Goal: Book appointment/travel/reservation

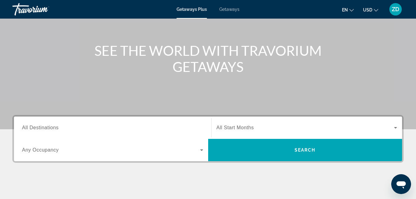
scroll to position [62, 0]
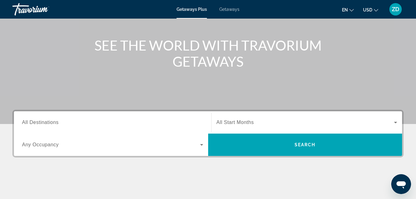
click at [67, 118] on div "Search widget" at bounding box center [112, 123] width 181 height 18
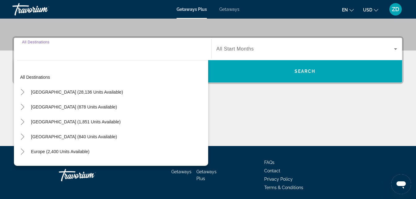
scroll to position [151, 0]
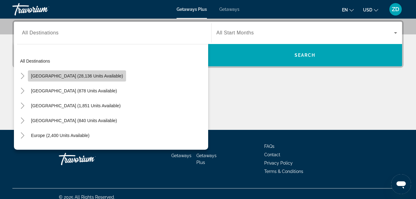
click at [81, 79] on span "Search widget" at bounding box center [77, 75] width 98 height 15
type input "**********"
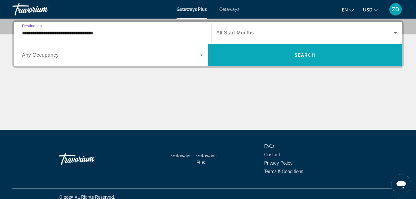
click at [258, 52] on span "Search widget" at bounding box center [305, 55] width 194 height 15
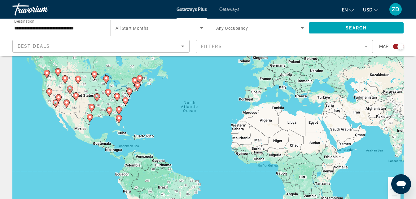
scroll to position [36, 0]
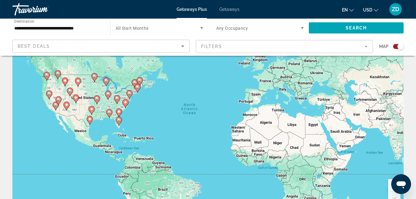
click at [140, 79] on image "Main content" at bounding box center [140, 80] width 4 height 4
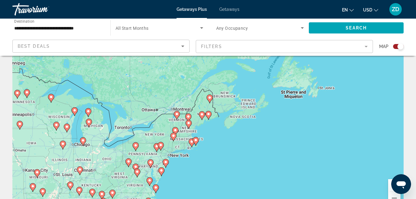
click at [184, 158] on div "To navigate, press the arrow keys. To activate drag with keyboard, press Alt + …" at bounding box center [207, 119] width 391 height 186
click at [169, 156] on div "To navigate, press the arrow keys. To activate drag with keyboard, press Alt + …" at bounding box center [207, 119] width 391 height 186
click at [184, 156] on div "To navigate, press the arrow keys. To activate drag with keyboard, press Alt + …" at bounding box center [207, 119] width 391 height 186
click at [233, 14] on div "Getaways Plus Getaways en English Español Français Italiano Português русский U…" at bounding box center [208, 9] width 416 height 16
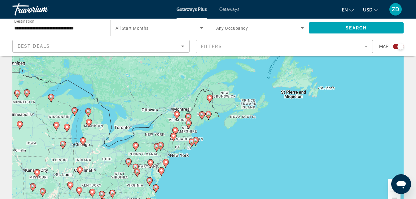
click at [219, 6] on div "Getaways Plus Getaways en English Español Français Italiano Português русский U…" at bounding box center [208, 9] width 416 height 16
click at [222, 9] on span "Getaways" at bounding box center [229, 9] width 20 height 5
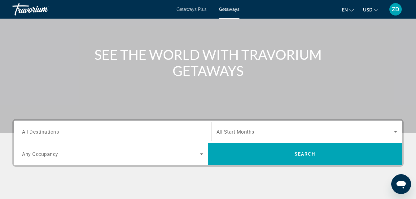
scroll to position [62, 0]
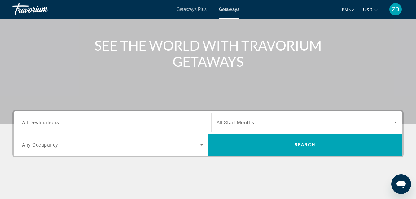
drag, startPoint x: 59, startPoint y: 121, endPoint x: 30, endPoint y: 123, distance: 28.5
click at [30, 123] on span "All Destinations" at bounding box center [40, 122] width 37 height 6
click at [30, 123] on input "Destination All Destinations" at bounding box center [112, 122] width 181 height 7
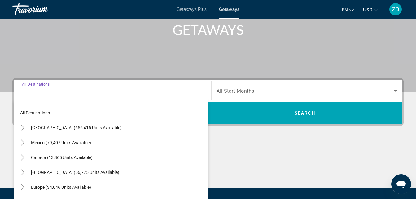
scroll to position [151, 0]
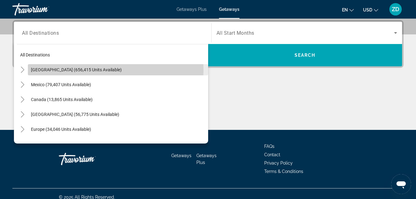
click at [86, 70] on span "[GEOGRAPHIC_DATA] (656,415 units available)" at bounding box center [76, 69] width 91 height 5
type input "**********"
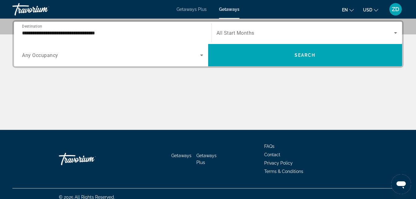
click at [252, 31] on span "All Start Months" at bounding box center [236, 33] width 38 height 6
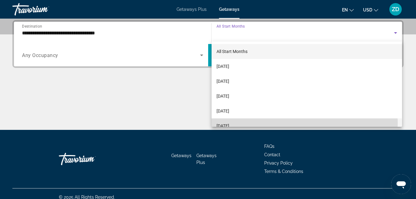
click at [229, 123] on span "[DATE]" at bounding box center [223, 125] width 13 height 7
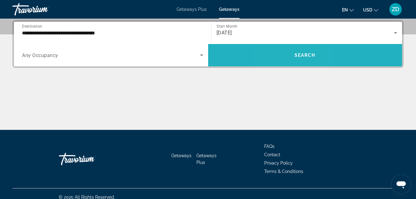
click at [289, 61] on span "Search widget" at bounding box center [305, 55] width 194 height 15
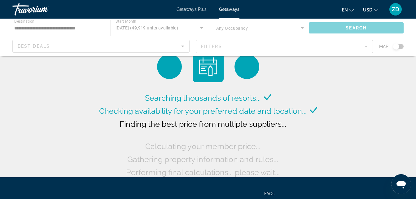
click at [289, 62] on div "Searching thousands of resorts... Checking availability for your preferred date…" at bounding box center [208, 115] width 221 height 128
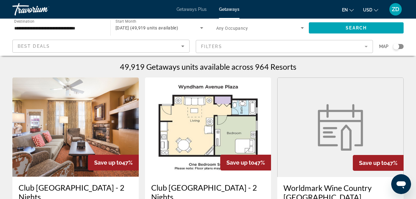
click at [401, 45] on div "Search widget" at bounding box center [398, 46] width 11 height 5
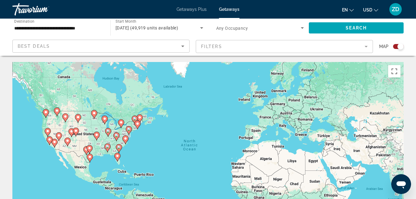
click at [137, 124] on image "Main content" at bounding box center [138, 124] width 4 height 4
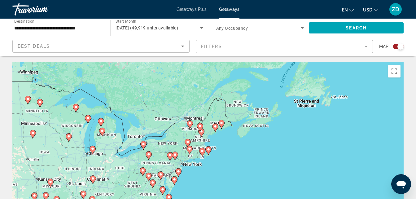
click at [175, 155] on image "Main content" at bounding box center [175, 155] width 4 height 4
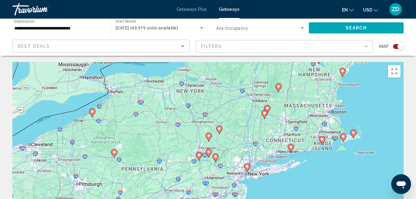
click at [247, 168] on icon "Main content" at bounding box center [247, 168] width 6 height 8
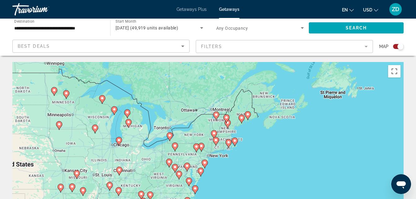
click at [210, 157] on div "To navigate, press the arrow keys. To activate drag with keyboard, press Alt + …" at bounding box center [207, 155] width 391 height 186
click at [206, 157] on div "To navigate, press the arrow keys. To activate drag with keyboard, press Alt + …" at bounding box center [207, 155] width 391 height 186
click at [203, 148] on icon "Main content" at bounding box center [201, 147] width 6 height 8
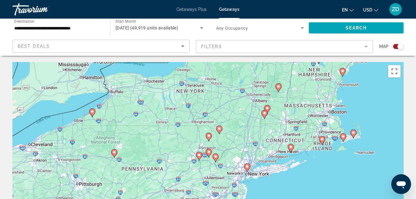
click at [248, 168] on image "Main content" at bounding box center [247, 166] width 4 height 4
type input "**********"
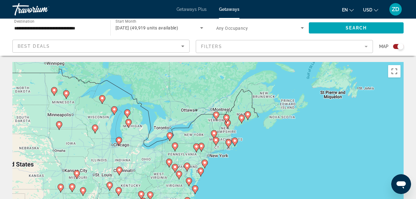
click at [224, 45] on mat-form-field "Filters" at bounding box center [284, 46] width 177 height 13
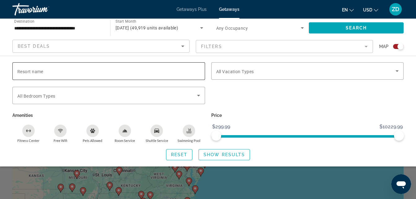
click at [161, 68] on input "Resort name" at bounding box center [108, 71] width 183 height 7
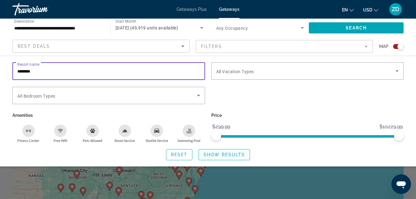
type input "********"
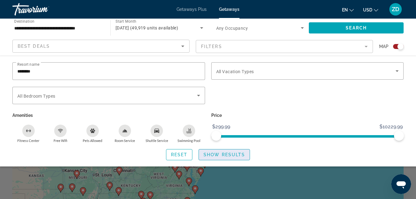
click at [218, 154] on span "Show Results" at bounding box center [225, 154] width 42 height 5
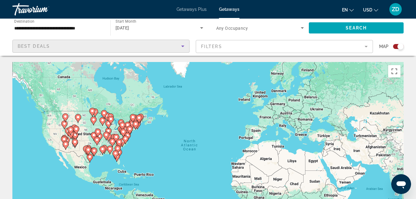
click at [185, 48] on icon "Sort by" at bounding box center [182, 45] width 7 height 7
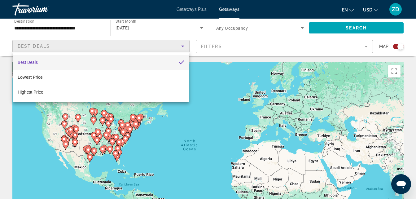
click at [185, 48] on div at bounding box center [208, 99] width 416 height 199
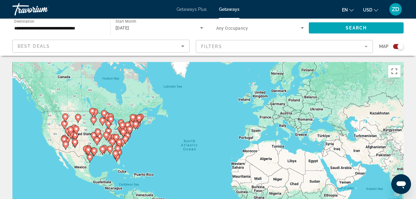
click at [217, 48] on mat-form-field "Filters" at bounding box center [284, 46] width 177 height 13
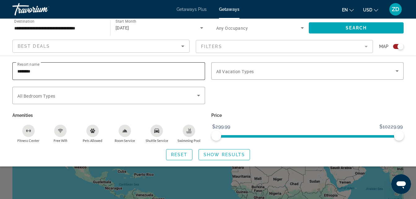
click at [40, 71] on input "********" at bounding box center [108, 71] width 183 height 7
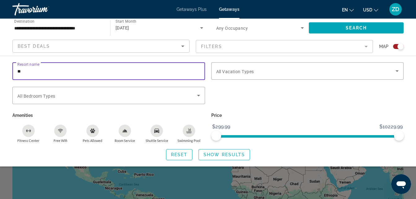
type input "*"
click at [85, 29] on input "**********" at bounding box center [58, 27] width 88 height 7
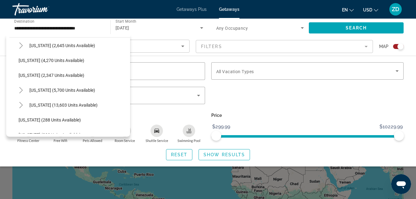
scroll to position [407, 0]
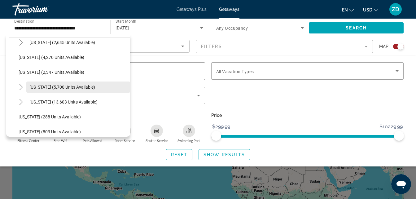
click at [77, 85] on span "[US_STATE] (5,700 units available)" at bounding box center [62, 87] width 66 height 5
type input "**********"
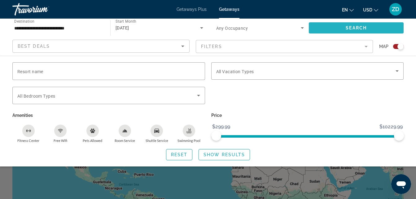
click at [323, 29] on span "Search widget" at bounding box center [356, 27] width 95 height 15
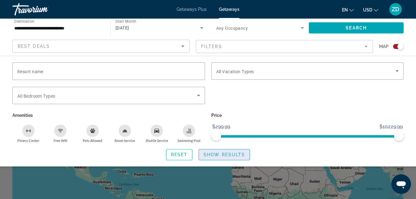
click at [221, 156] on span "Show Results" at bounding box center [225, 154] width 42 height 5
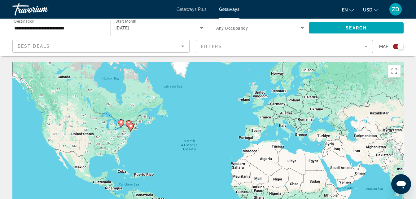
click at [202, 28] on icon "Search widget" at bounding box center [201, 28] width 3 height 2
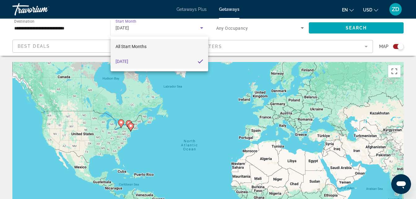
click at [181, 47] on mat-option "All Start Months" at bounding box center [160, 46] width 98 height 15
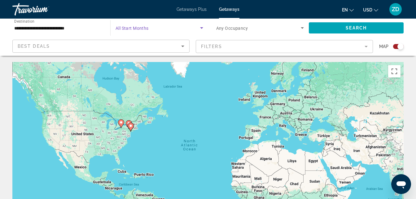
click at [203, 28] on icon "Search widget" at bounding box center [201, 27] width 7 height 7
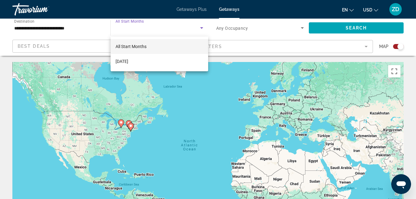
click at [203, 28] on div at bounding box center [208, 99] width 416 height 199
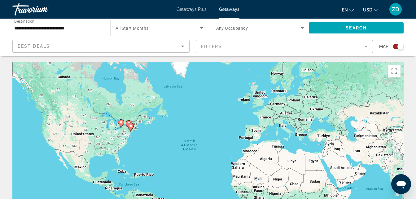
click at [193, 8] on span "Getaways Plus" at bounding box center [192, 9] width 30 height 5
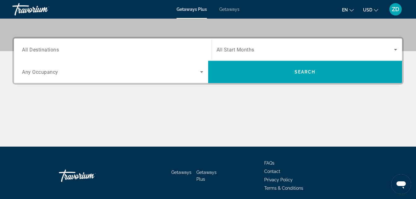
scroll to position [136, 0]
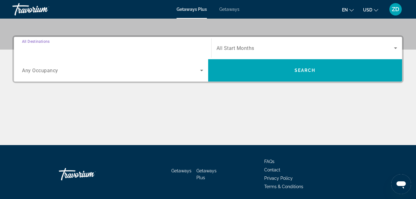
click at [151, 47] on input "Destination All Destinations" at bounding box center [112, 48] width 181 height 7
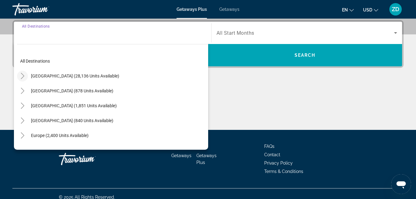
click at [21, 75] on icon "Toggle United States (28,136 units available)" at bounding box center [23, 76] width 6 height 6
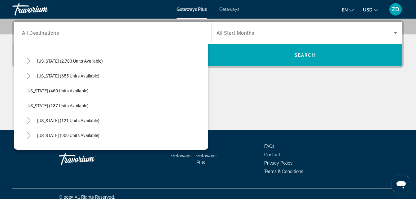
scroll to position [315, 0]
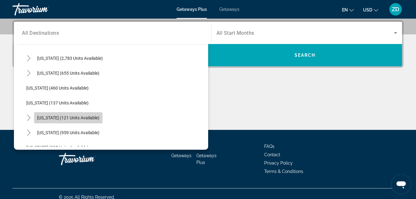
click at [87, 117] on span "[US_STATE] (121 units available)" at bounding box center [68, 117] width 62 height 5
type input "**********"
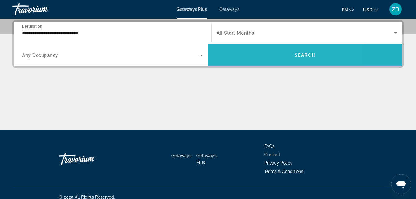
click at [265, 49] on span "Search widget" at bounding box center [305, 55] width 194 height 15
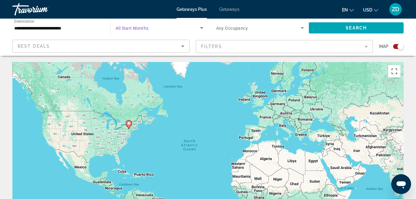
click at [204, 28] on icon "Search widget" at bounding box center [201, 27] width 7 height 7
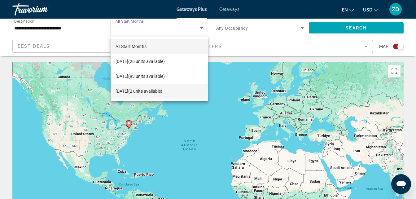
click at [177, 87] on mat-option "[DATE] (2 units available)" at bounding box center [160, 91] width 98 height 15
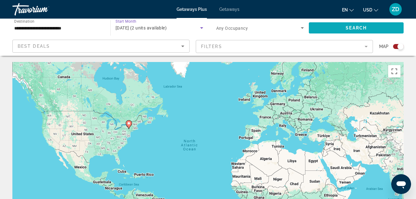
click at [316, 27] on span "Search widget" at bounding box center [356, 27] width 95 height 15
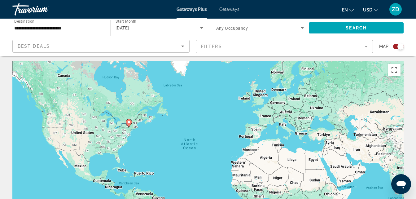
scroll to position [2, 0]
click at [202, 27] on icon "Search widget" at bounding box center [201, 28] width 3 height 2
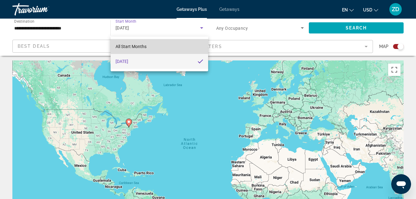
click at [168, 43] on mat-option "All Start Months" at bounding box center [160, 46] width 98 height 15
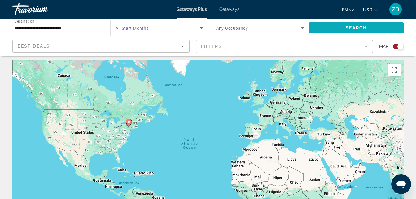
click at [317, 30] on span "Search widget" at bounding box center [356, 27] width 95 height 15
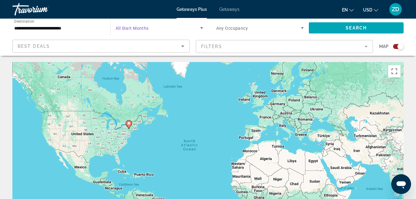
click at [201, 28] on icon "Search widget" at bounding box center [201, 28] width 3 height 2
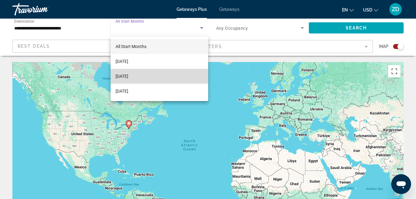
click at [197, 75] on mat-option "[DATE]" at bounding box center [160, 76] width 98 height 15
